Goal: Task Accomplishment & Management: Manage account settings

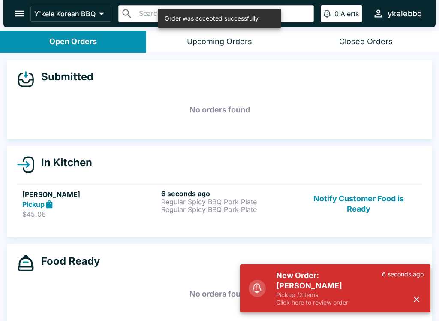
click at [272, 203] on p "Regular Spicy BBQ Pork Plate" at bounding box center [229, 202] width 136 height 8
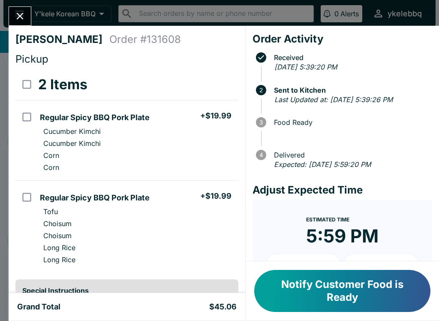
click at [388, 287] on button "Notify Customer Food is Ready" at bounding box center [342, 291] width 176 height 42
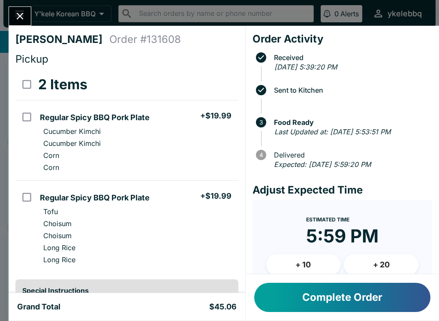
click at [385, 300] on button "Complete Order" at bounding box center [342, 297] width 176 height 29
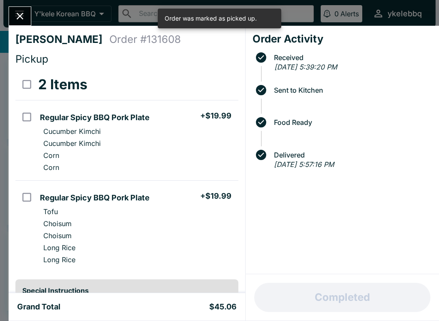
click at [17, 12] on icon "Close" at bounding box center [20, 16] width 12 height 12
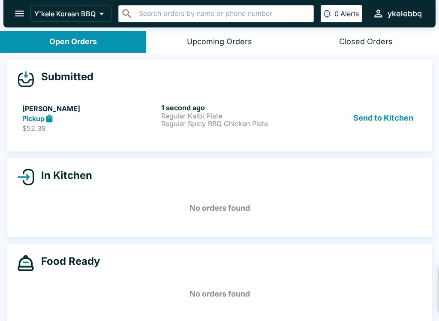
click at [384, 113] on button "Send to Kitchen" at bounding box center [383, 118] width 67 height 30
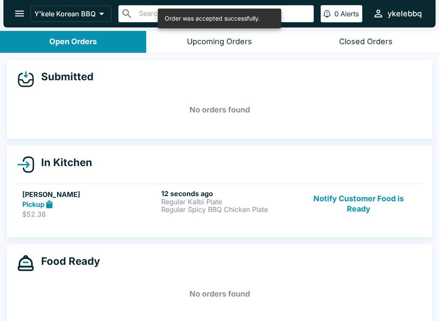
click at [173, 217] on div "12 seconds ago Regular Kalbi Plate Regular Spicy BBQ Chicken Plate" at bounding box center [229, 204] width 136 height 30
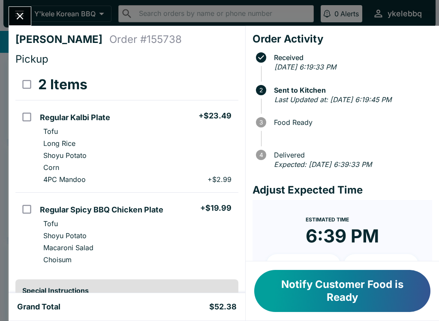
click at [375, 291] on button "Notify Customer Food is Ready" at bounding box center [342, 291] width 176 height 42
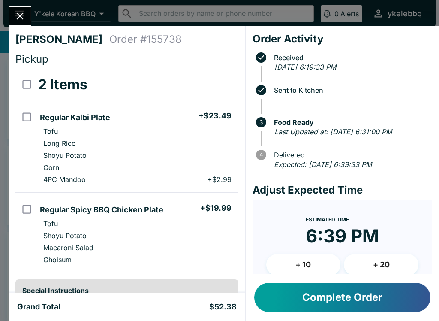
click at [345, 306] on button "Complete Order" at bounding box center [342, 297] width 176 height 29
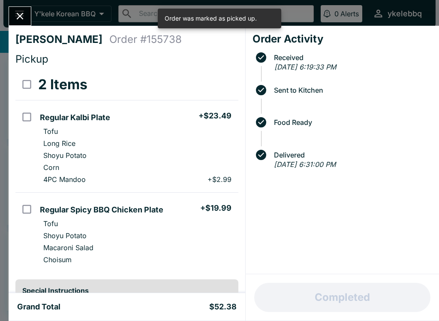
click at [24, 22] on button "Close" at bounding box center [20, 16] width 22 height 18
